Goal: Task Accomplishment & Management: Use online tool/utility

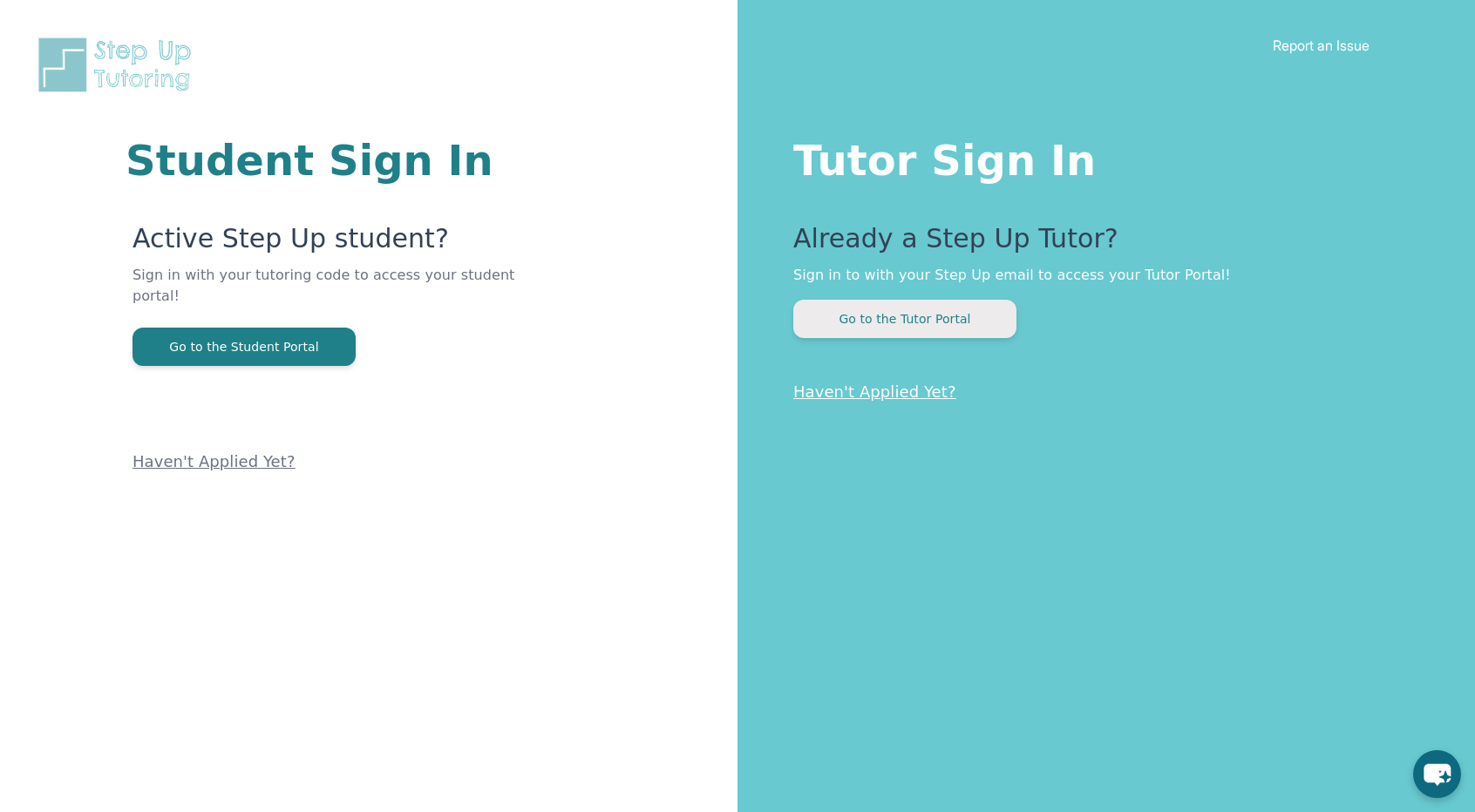
click at [906, 321] on button "Go to the Tutor Portal" at bounding box center [905, 319] width 223 height 38
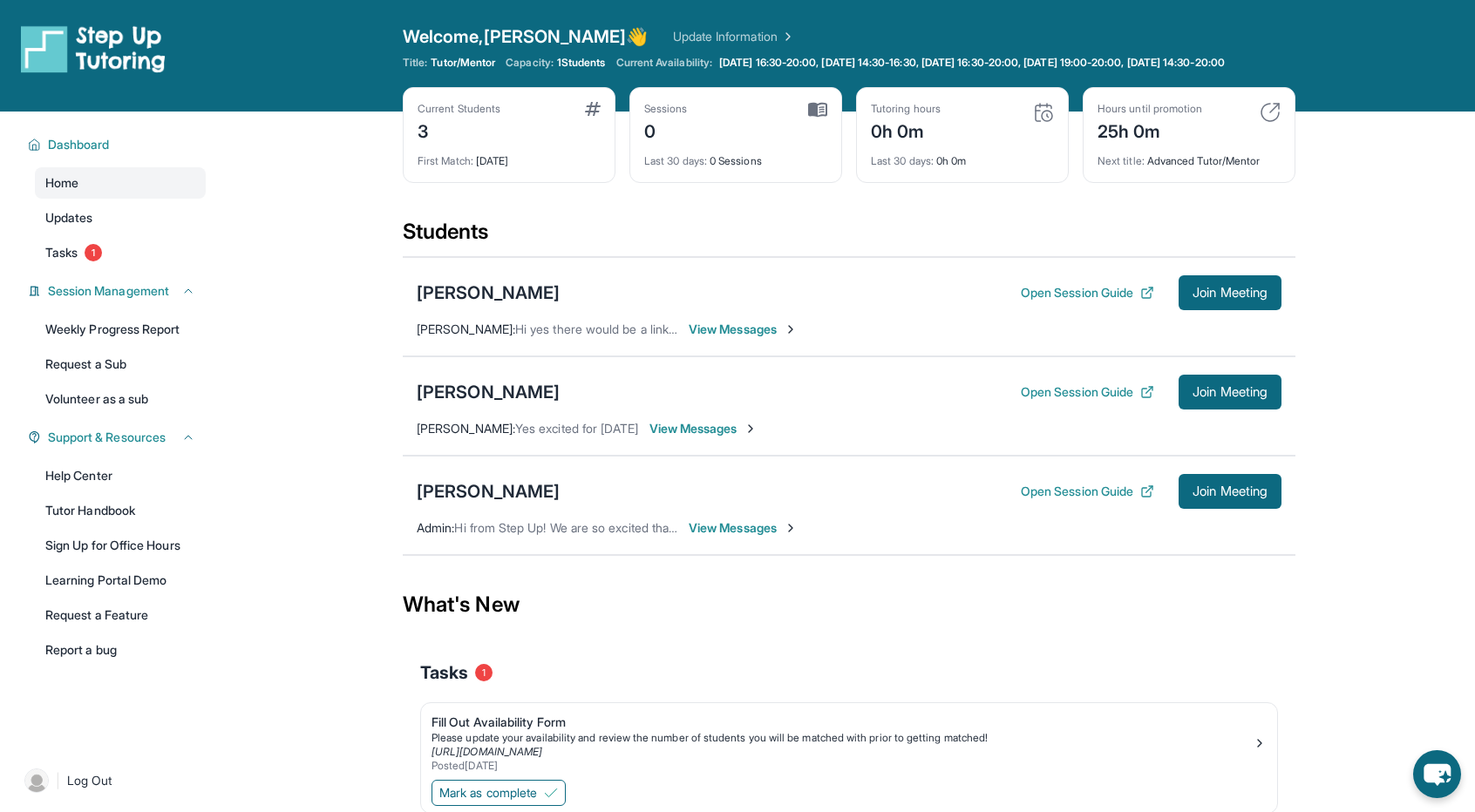
scroll to position [126, 0]
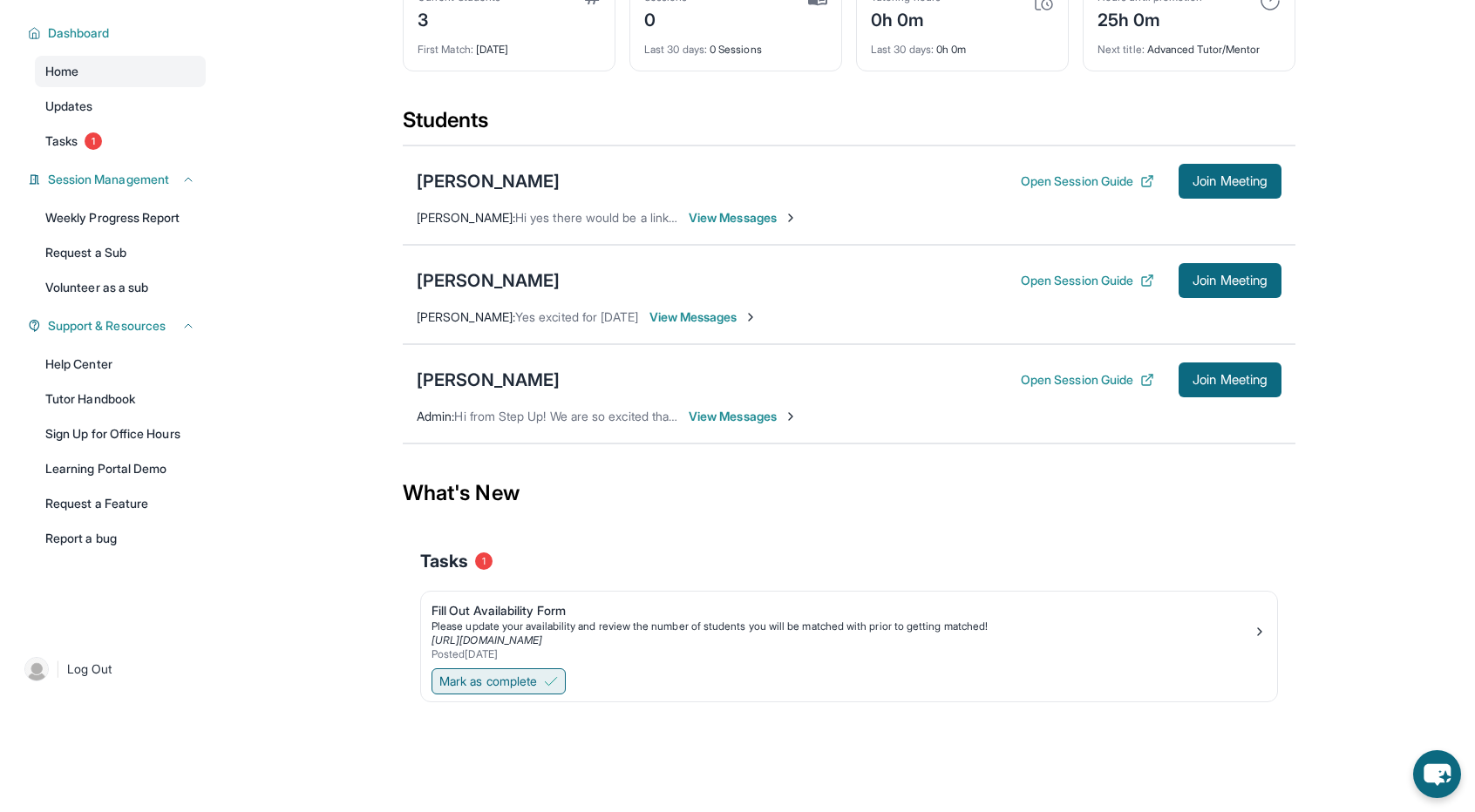
click at [531, 676] on span "Mark as complete" at bounding box center [488, 681] width 97 height 17
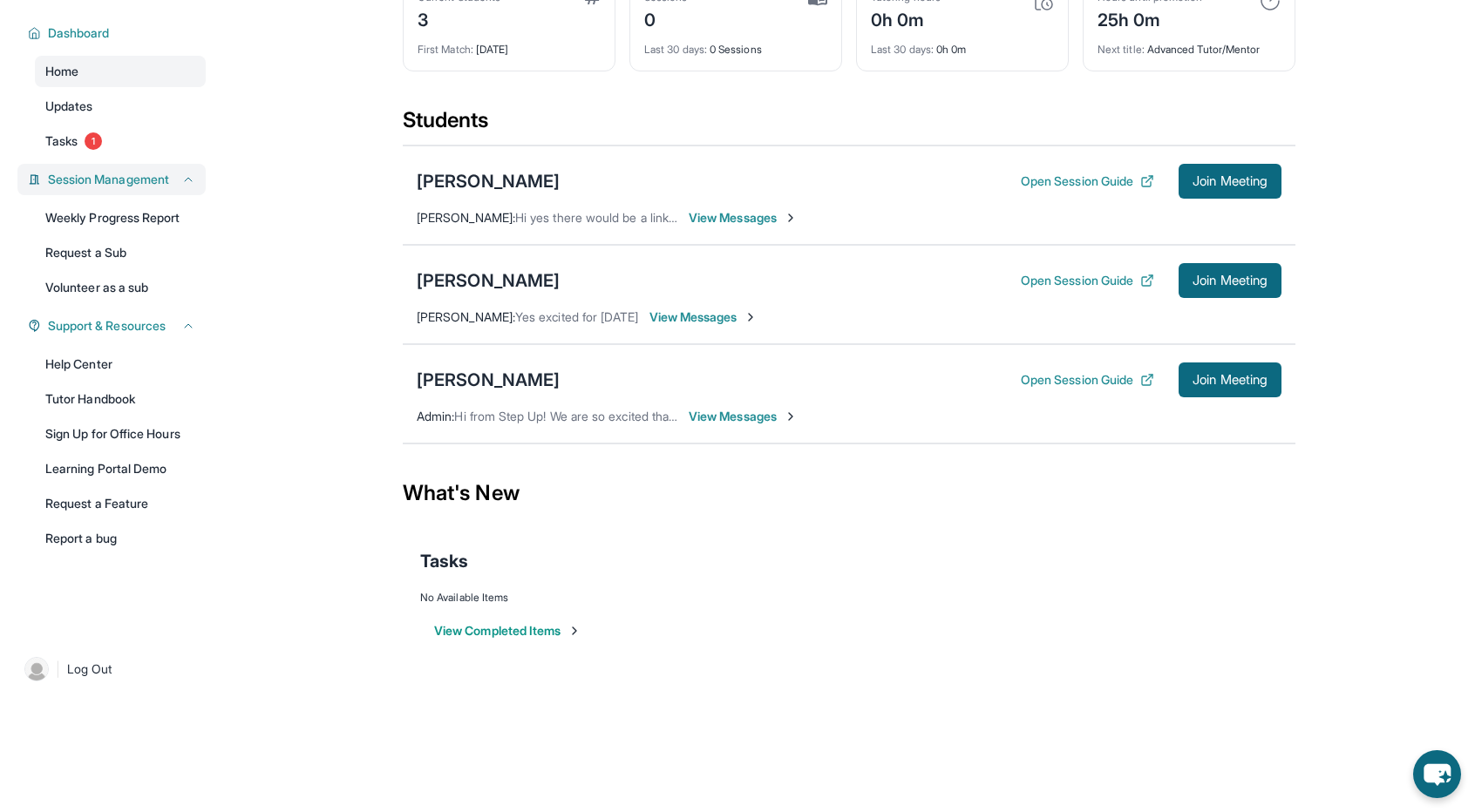
scroll to position [0, 0]
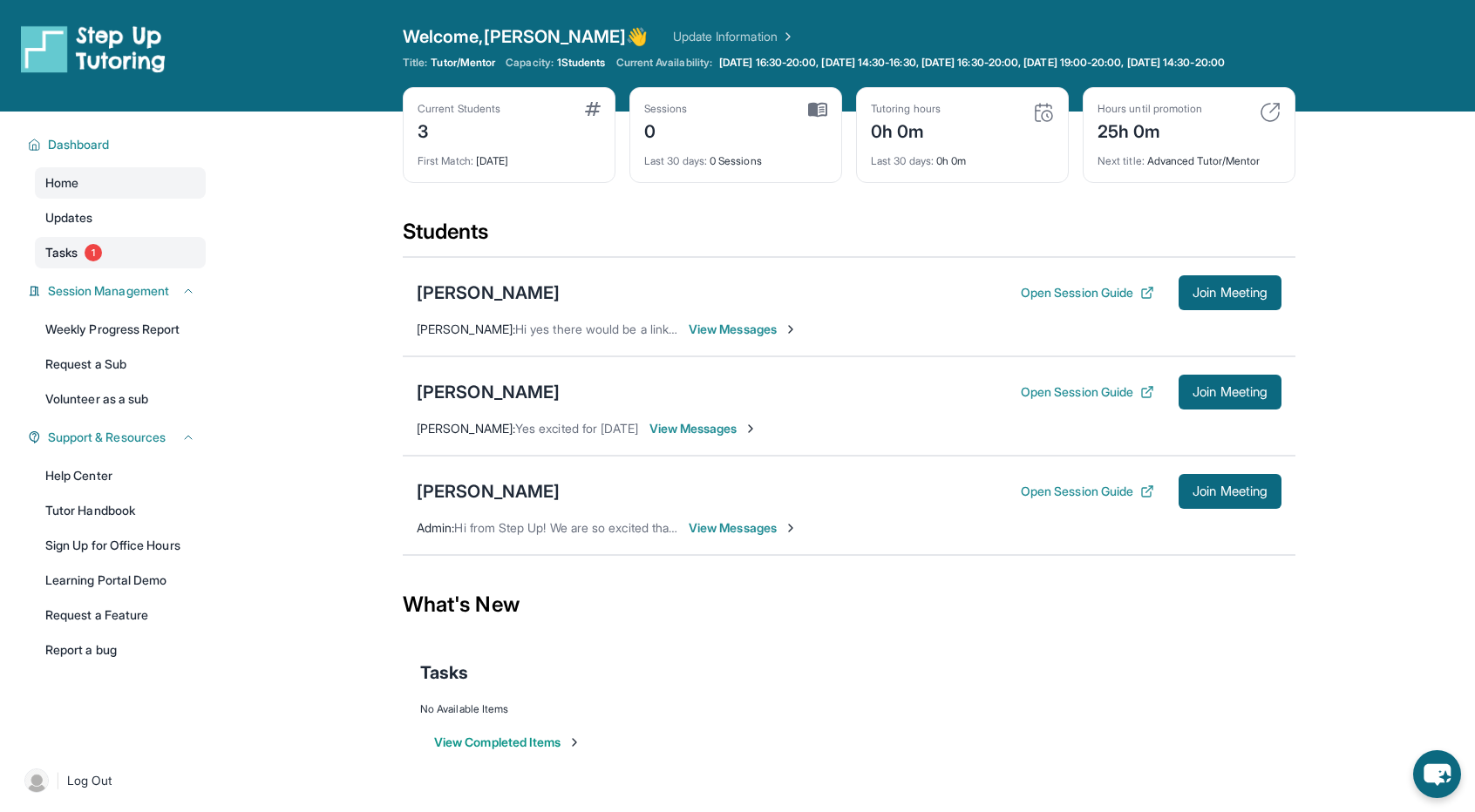
click at [129, 262] on link "Tasks 1" at bounding box center [120, 253] width 171 height 31
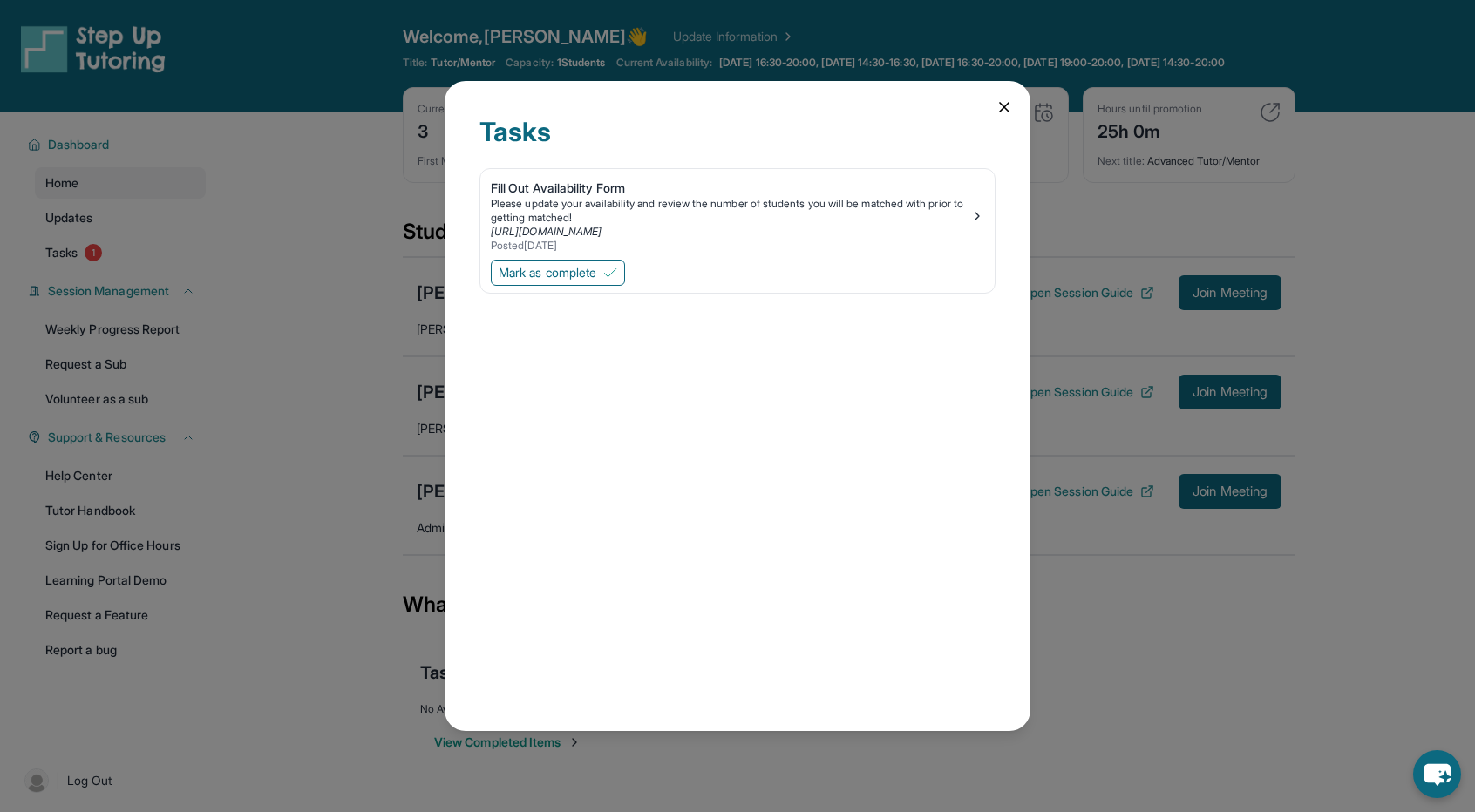
click at [1003, 110] on icon at bounding box center [1004, 107] width 17 height 17
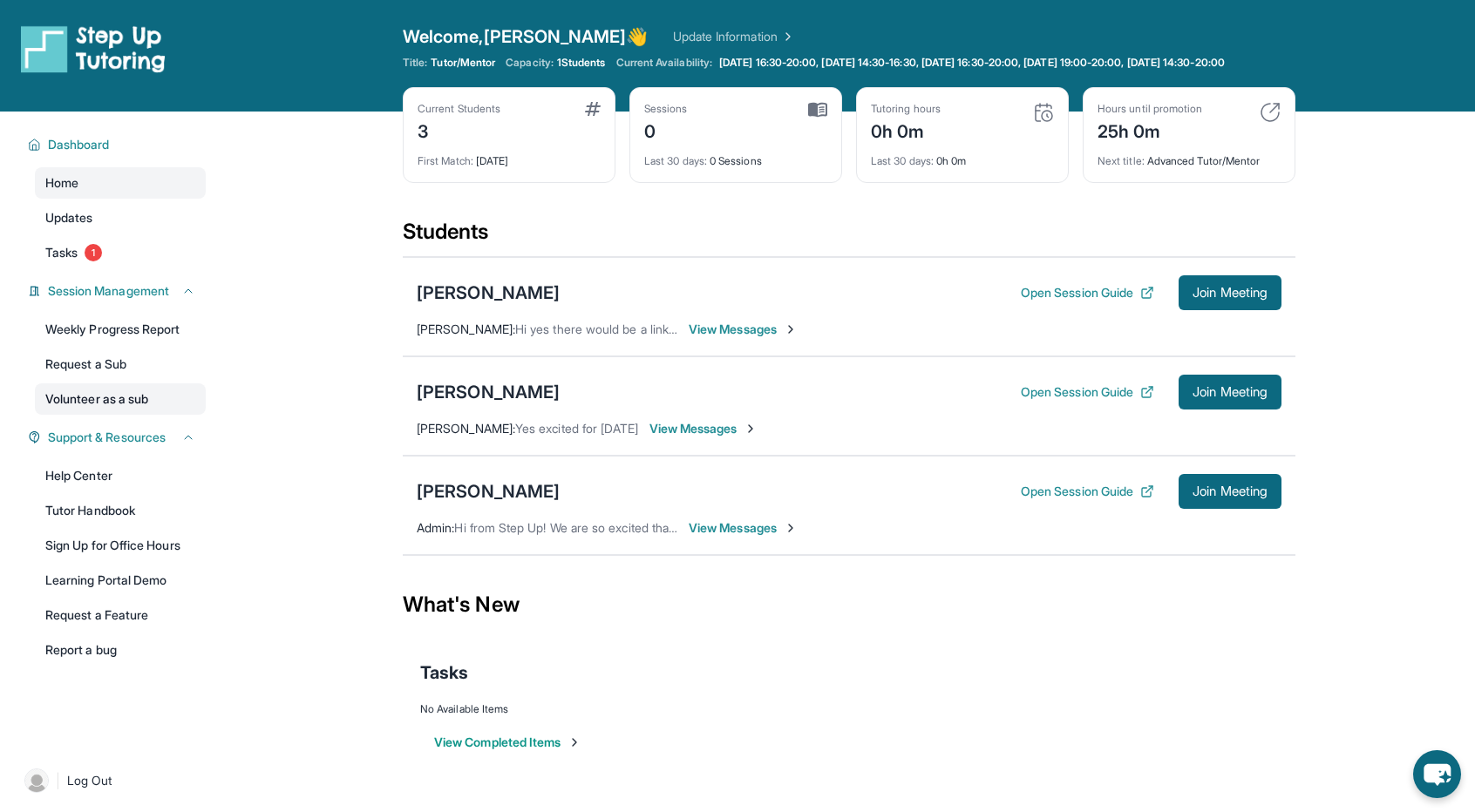
click at [115, 409] on link "Volunteer as a sub" at bounding box center [120, 398] width 171 height 31
click at [1118, 301] on button "Open Session Guide" at bounding box center [1088, 293] width 133 height 17
click at [117, 269] on link "Tasks 1" at bounding box center [120, 253] width 171 height 31
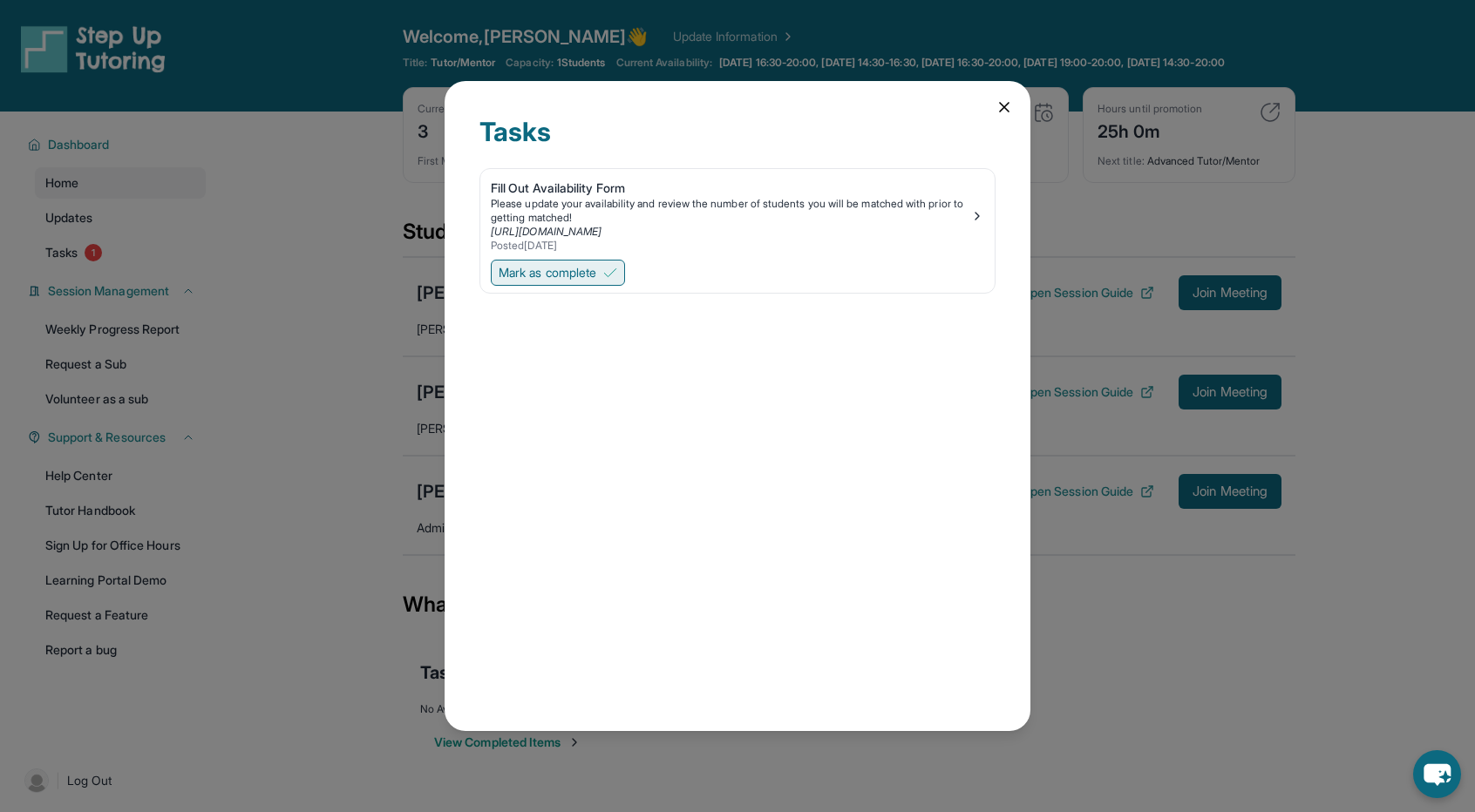
click at [583, 273] on span "Mark as complete" at bounding box center [547, 273] width 97 height 17
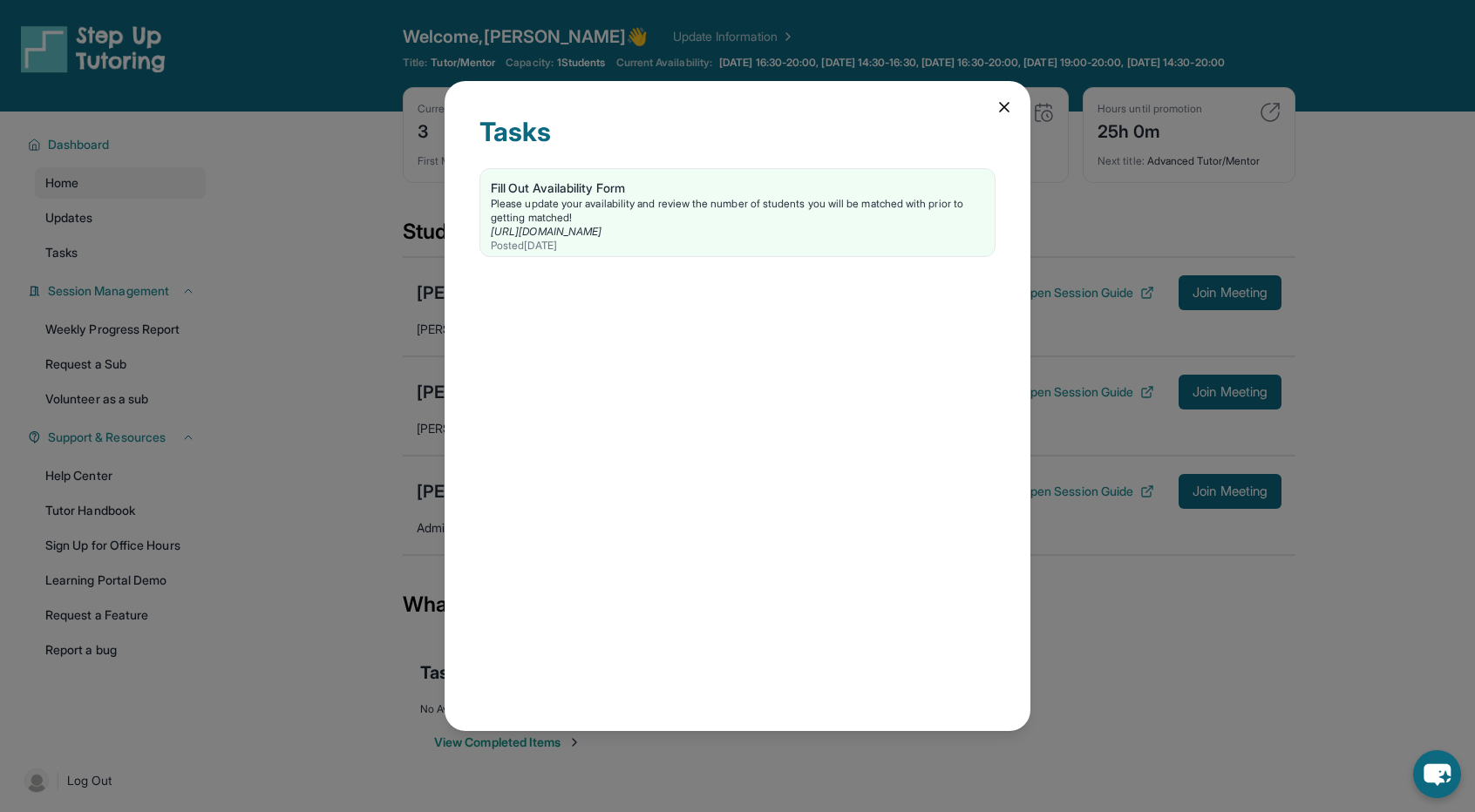
click at [1010, 109] on icon at bounding box center [1004, 107] width 17 height 17
